Goal: Task Accomplishment & Management: Manage account settings

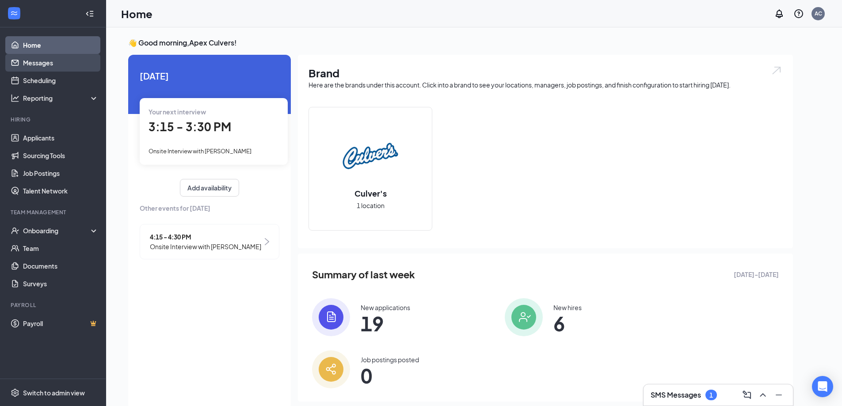
click at [42, 60] on link "Messages" at bounding box center [61, 63] width 76 height 18
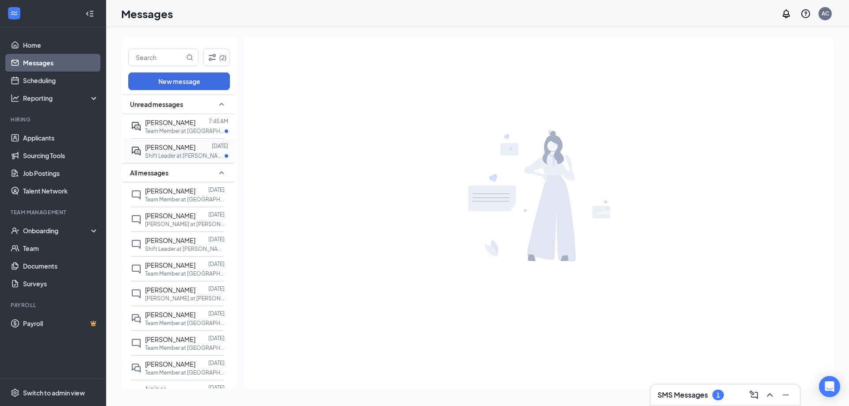
click at [182, 150] on span "[PERSON_NAME]" at bounding box center [170, 147] width 50 height 8
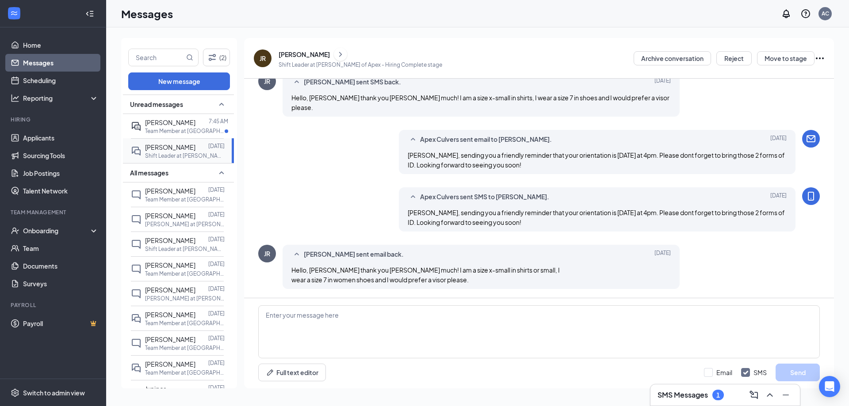
scroll to position [890, 0]
click at [195, 127] on div at bounding box center [201, 123] width 13 height 10
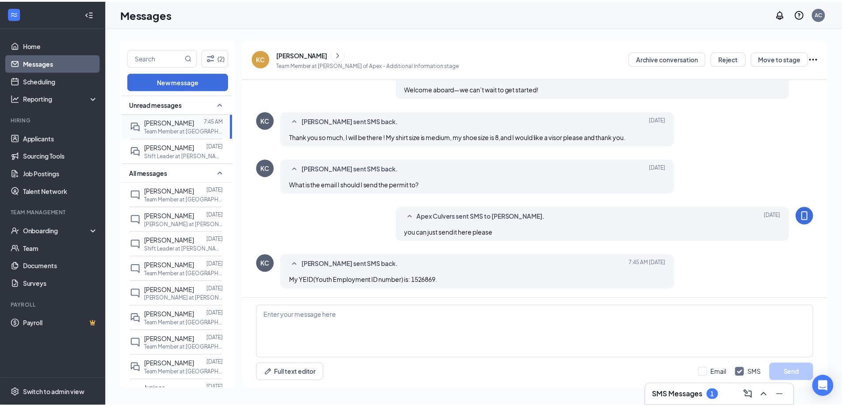
scroll to position [854, 0]
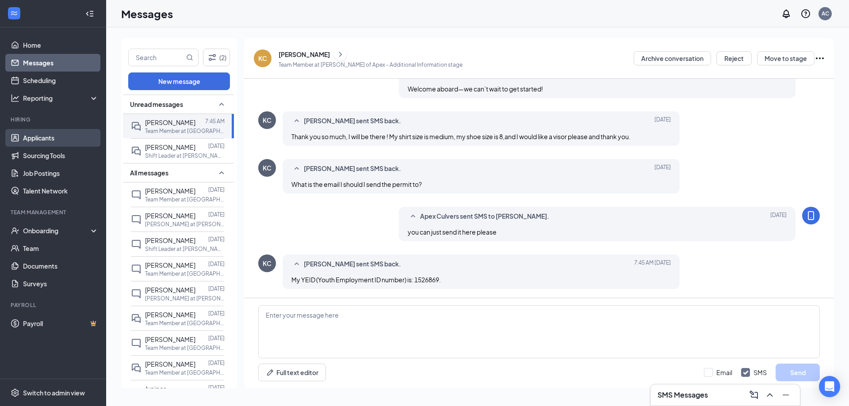
click at [46, 135] on link "Applicants" at bounding box center [61, 138] width 76 height 18
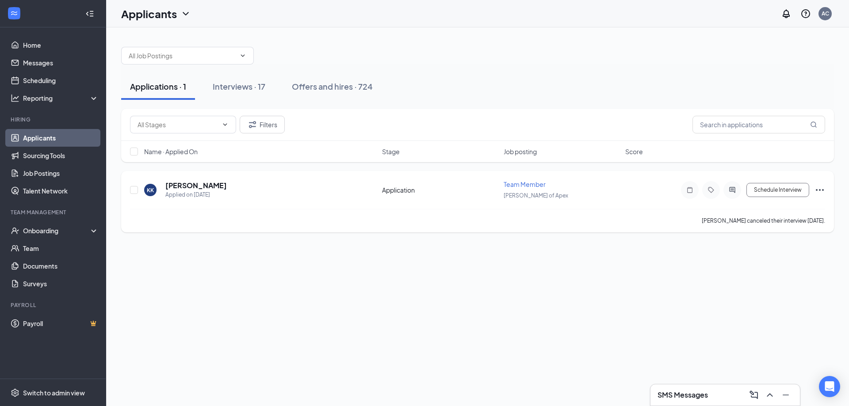
click at [819, 188] on icon "Ellipses" at bounding box center [819, 190] width 11 height 11
click at [768, 149] on p "Reject" at bounding box center [780, 148] width 76 height 9
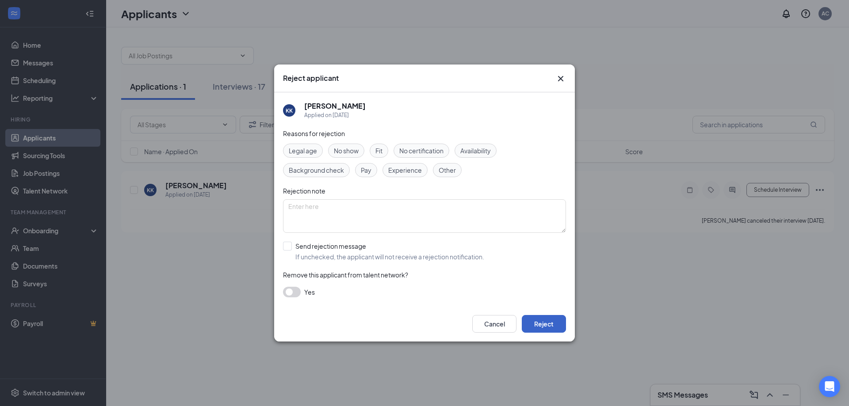
click at [546, 321] on button "Reject" at bounding box center [544, 324] width 44 height 18
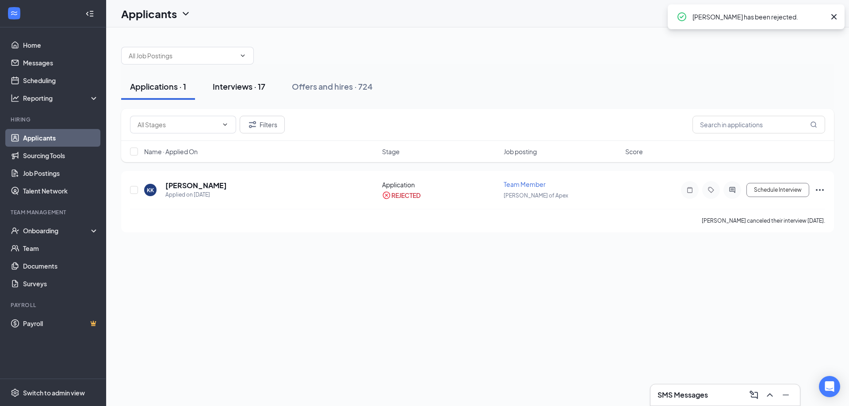
click at [237, 88] on div "Interviews · 17" at bounding box center [239, 86] width 53 height 11
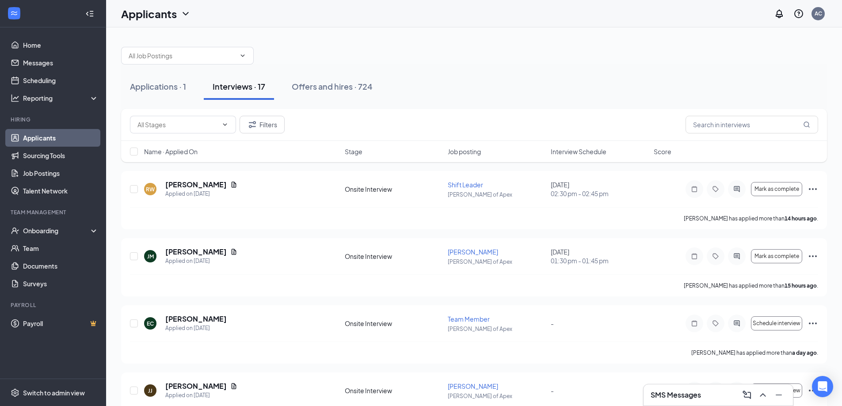
click at [578, 150] on span "Interview Schedule" at bounding box center [579, 151] width 56 height 9
click at [812, 187] on icon "Ellipses" at bounding box center [813, 189] width 11 height 11
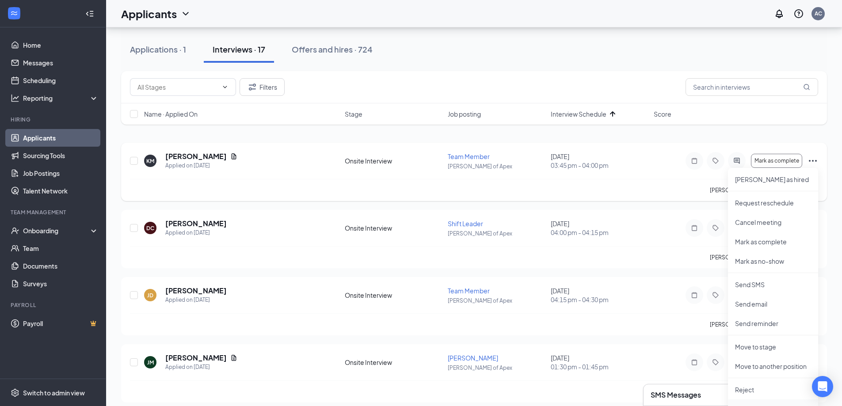
scroll to position [88, 0]
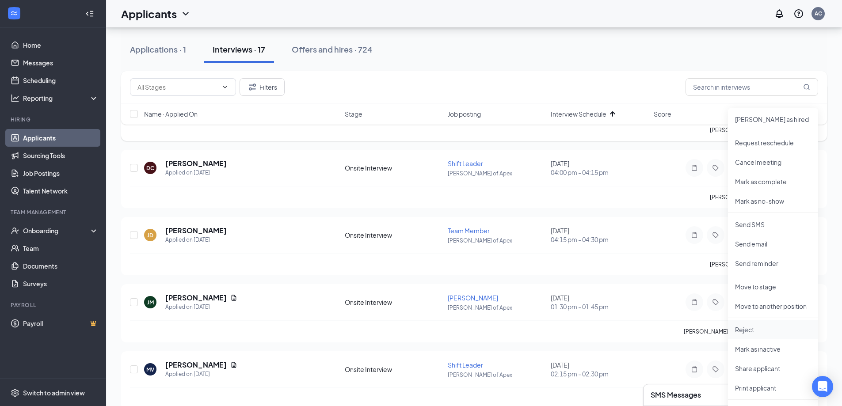
click at [753, 333] on p "Reject" at bounding box center [773, 329] width 76 height 9
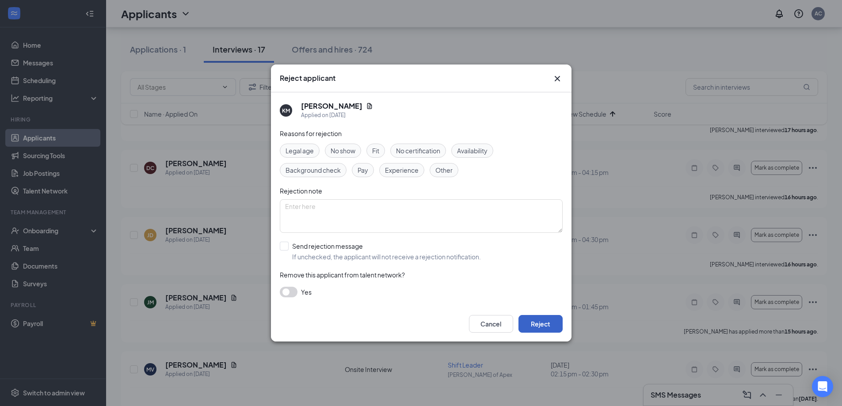
click at [535, 325] on button "Reject" at bounding box center [541, 324] width 44 height 18
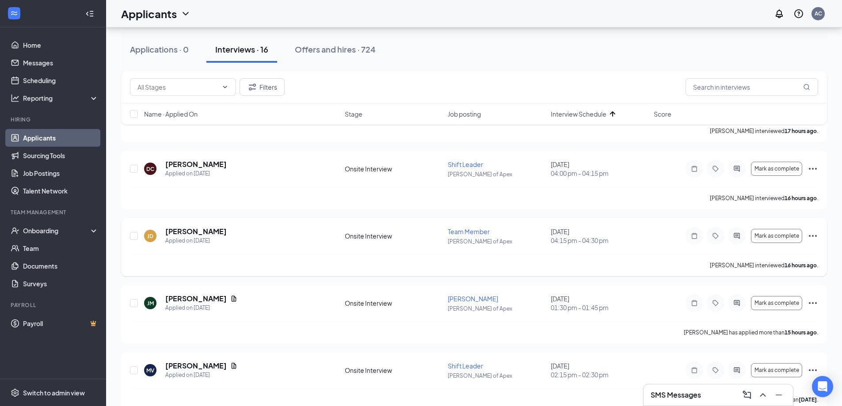
click at [810, 237] on icon "Ellipses" at bounding box center [813, 236] width 11 height 11
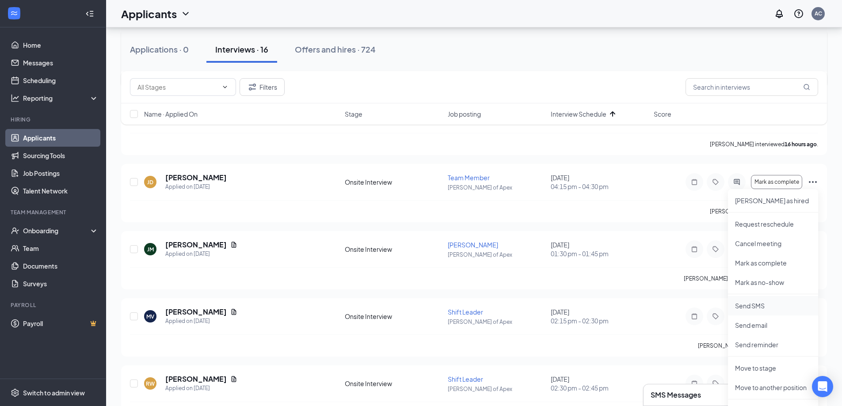
scroll to position [221, 0]
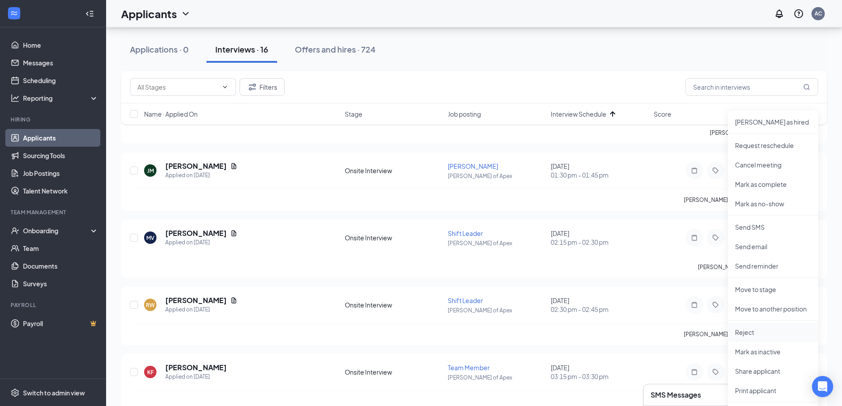
click at [749, 334] on p "Reject" at bounding box center [773, 332] width 76 height 9
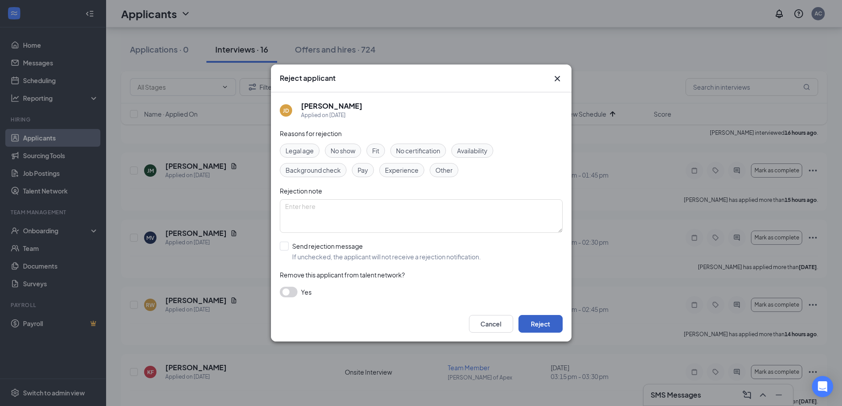
click at [552, 321] on button "Reject" at bounding box center [541, 324] width 44 height 18
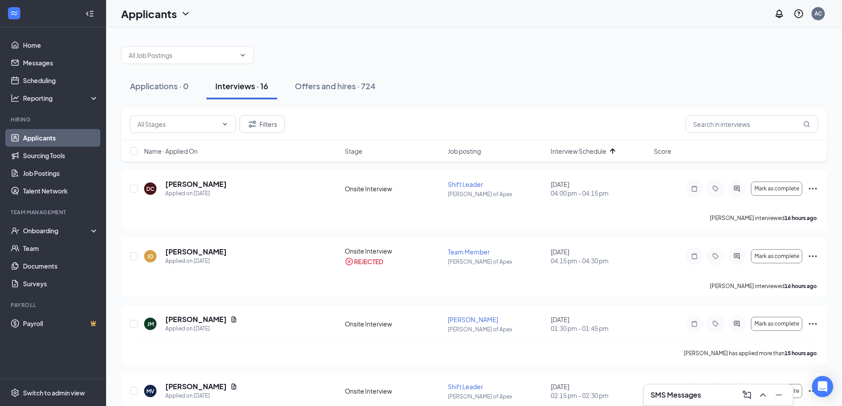
scroll to position [0, 0]
click at [814, 189] on icon "Ellipses" at bounding box center [813, 189] width 8 height 2
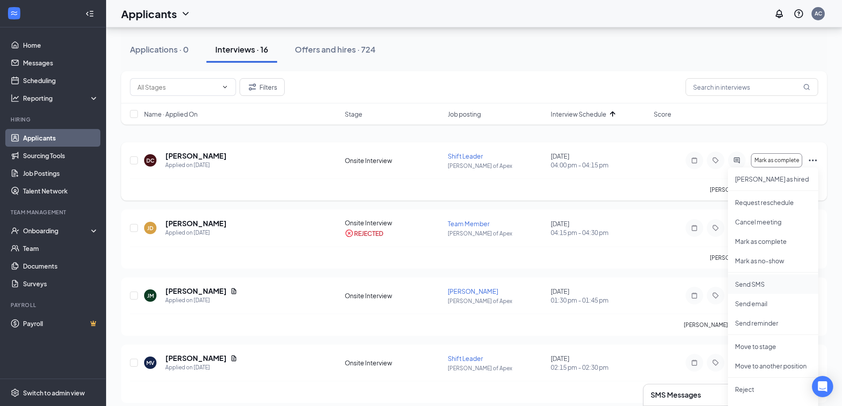
scroll to position [44, 0]
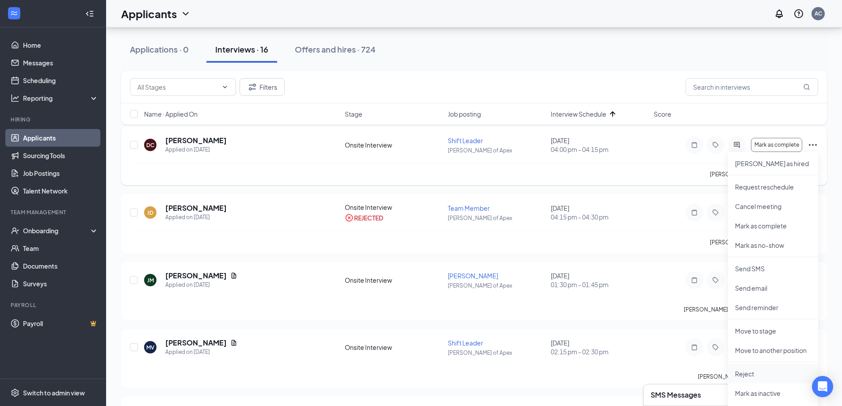
click at [753, 374] on p "Reject" at bounding box center [773, 374] width 76 height 9
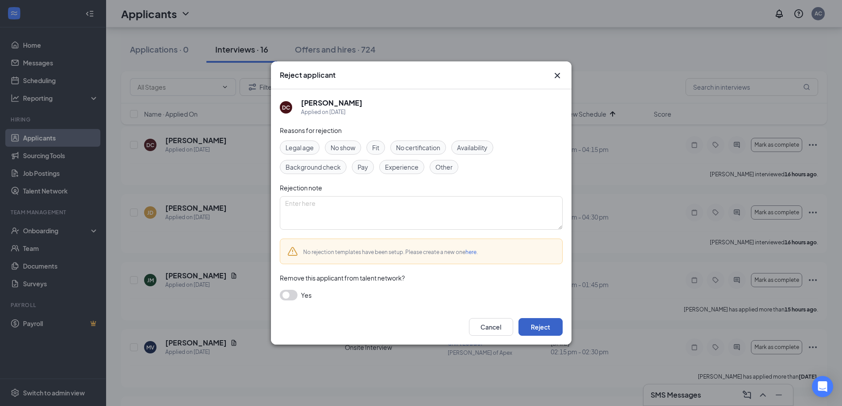
click at [531, 329] on button "Reject" at bounding box center [541, 327] width 44 height 18
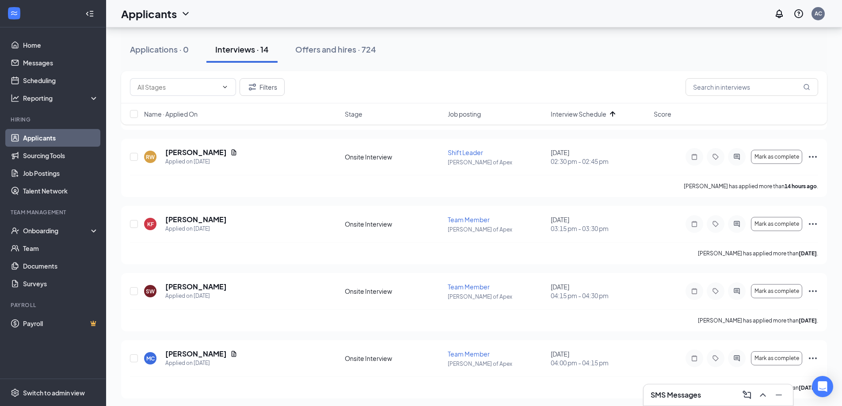
scroll to position [177, 0]
